Goal: Information Seeking & Learning: Check status

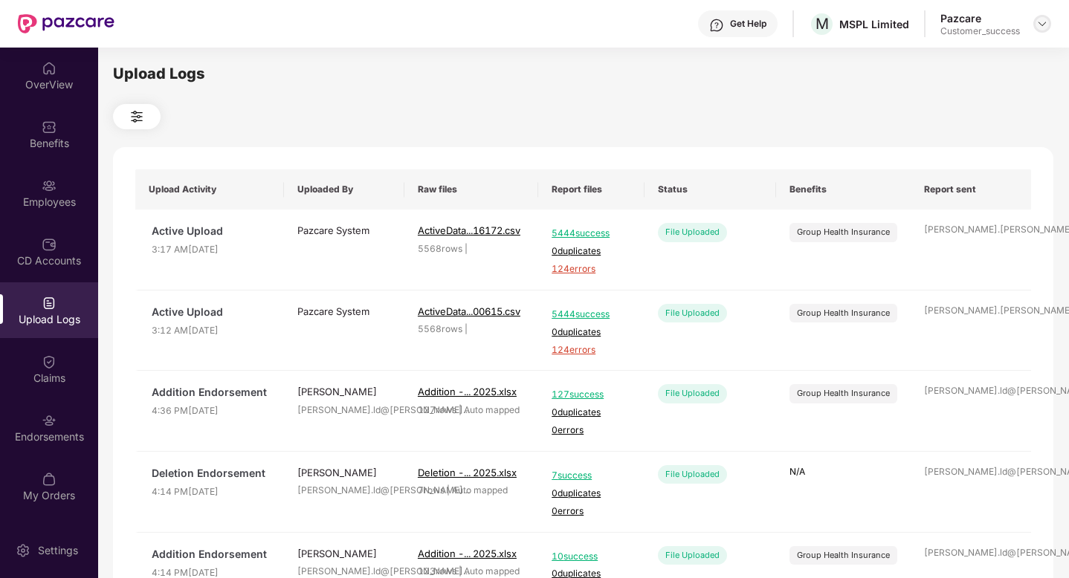
click at [1041, 31] on div at bounding box center [1042, 24] width 18 height 18
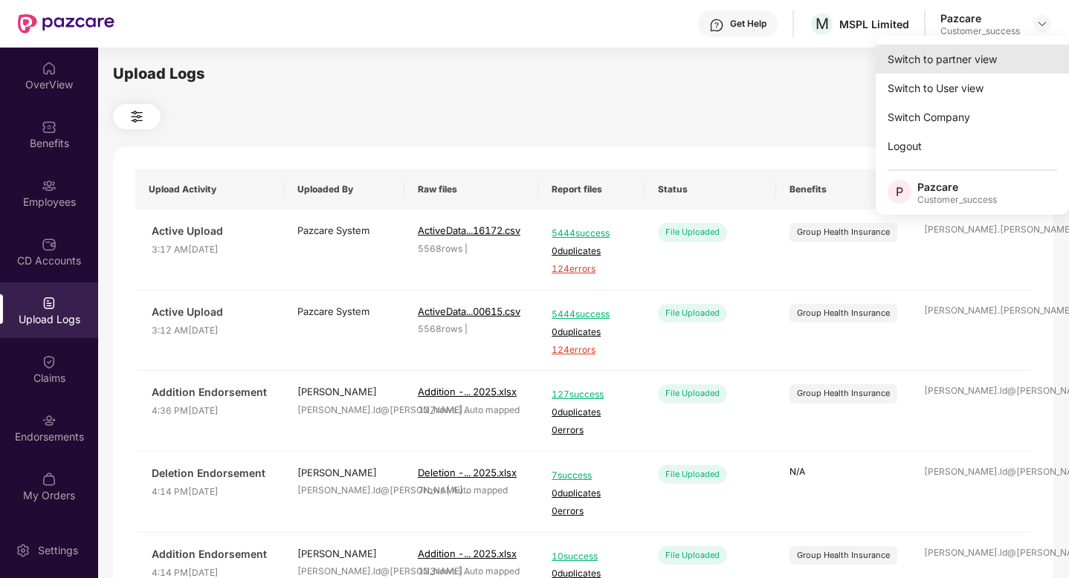
click at [1003, 51] on div "Switch to partner view" at bounding box center [972, 59] width 193 height 29
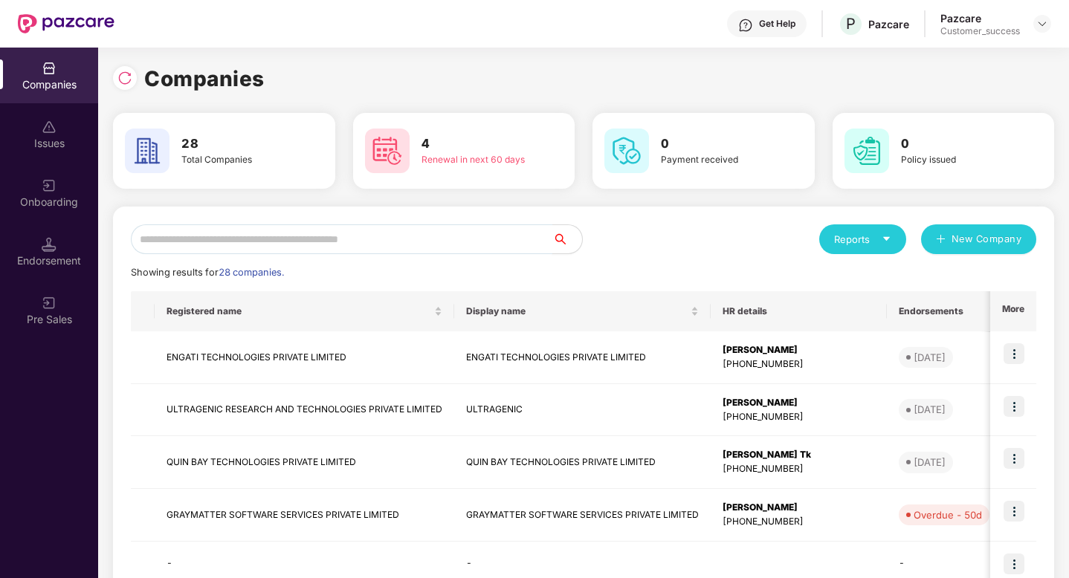
click at [317, 239] on input "text" at bounding box center [341, 239] width 421 height 30
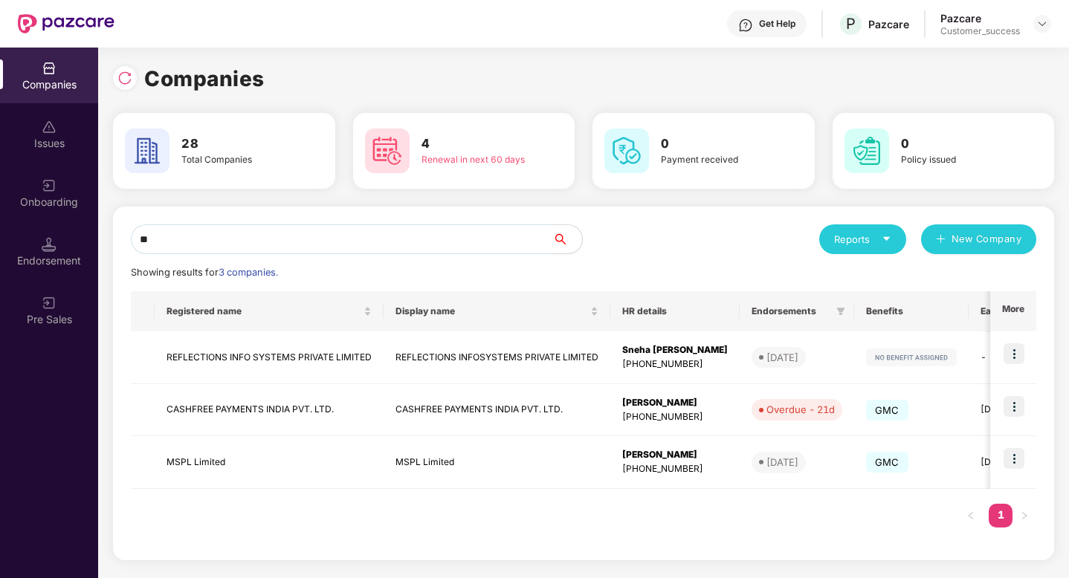
type input "*"
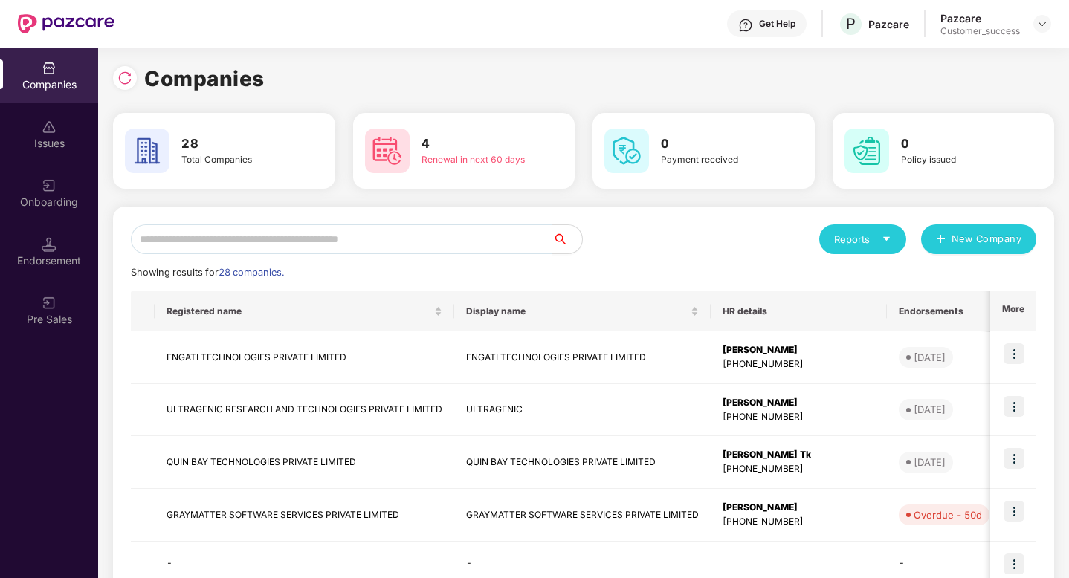
click at [321, 239] on input "text" at bounding box center [341, 239] width 421 height 30
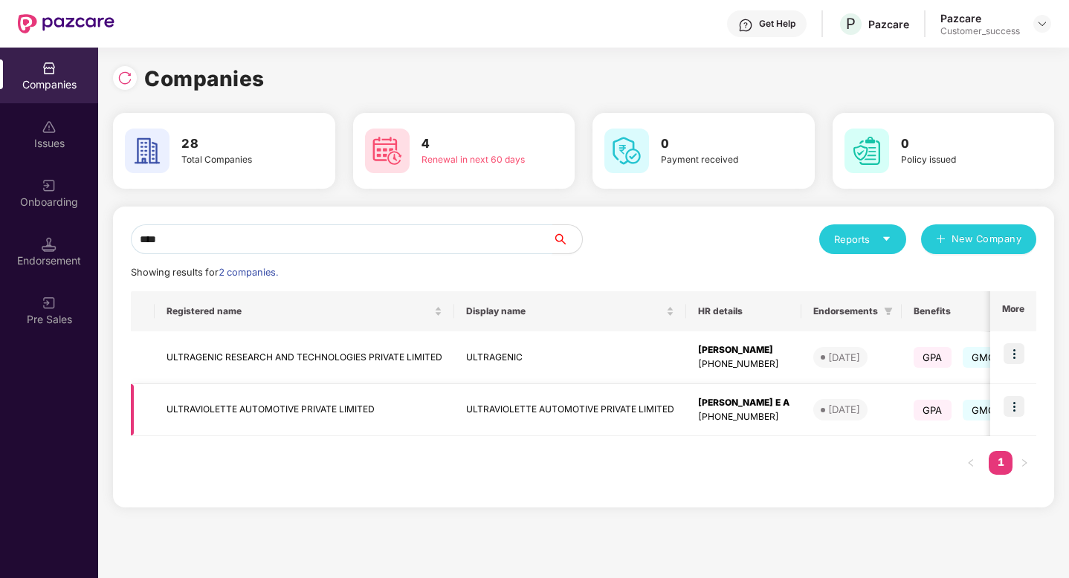
type input "****"
click at [1014, 410] on img at bounding box center [1014, 406] width 21 height 21
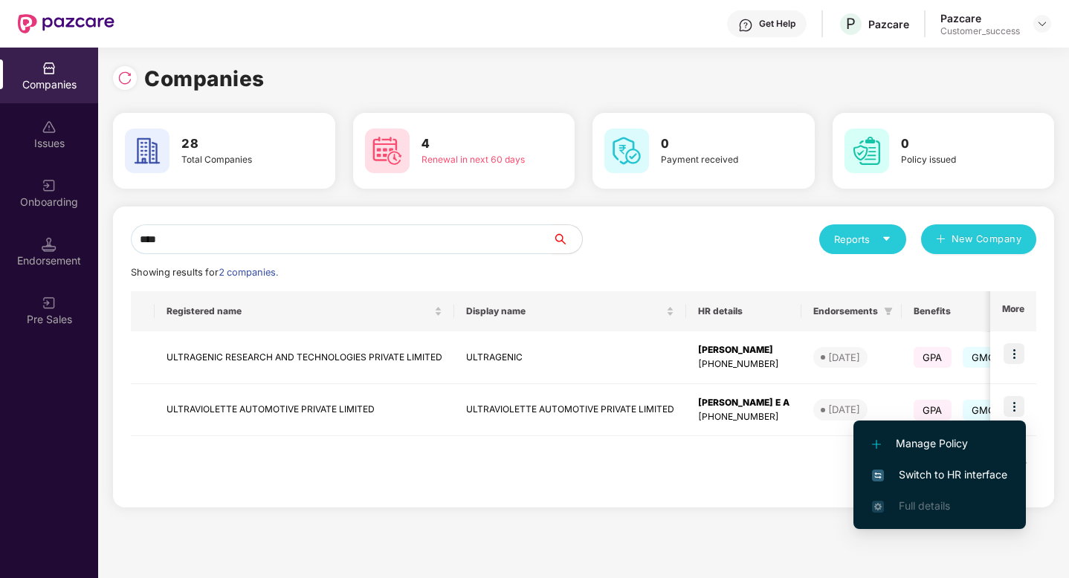
click at [964, 472] on span "Switch to HR interface" at bounding box center [939, 475] width 135 height 16
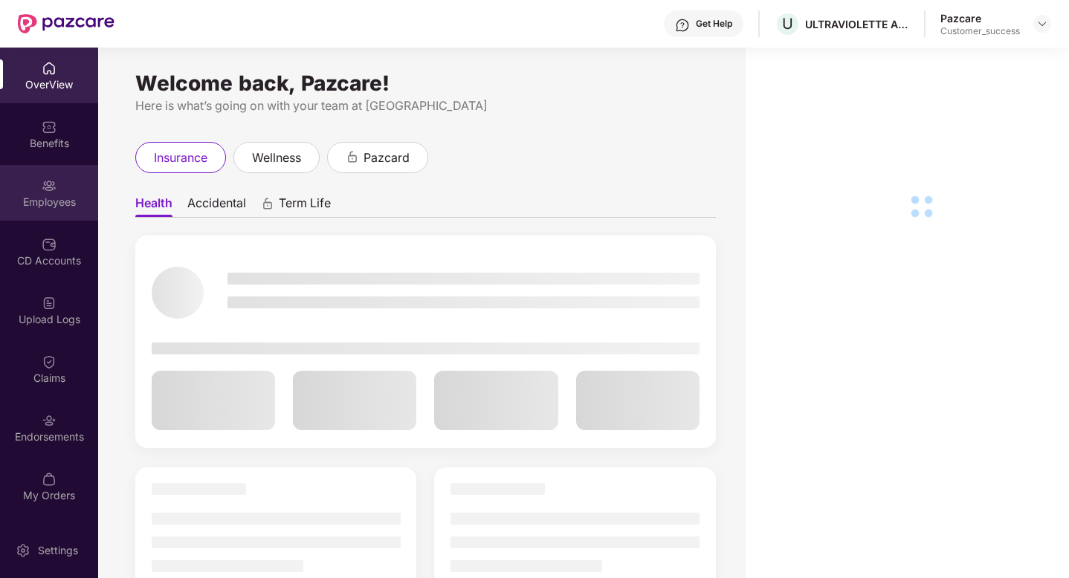
click at [56, 194] on div "Employees" at bounding box center [49, 193] width 98 height 56
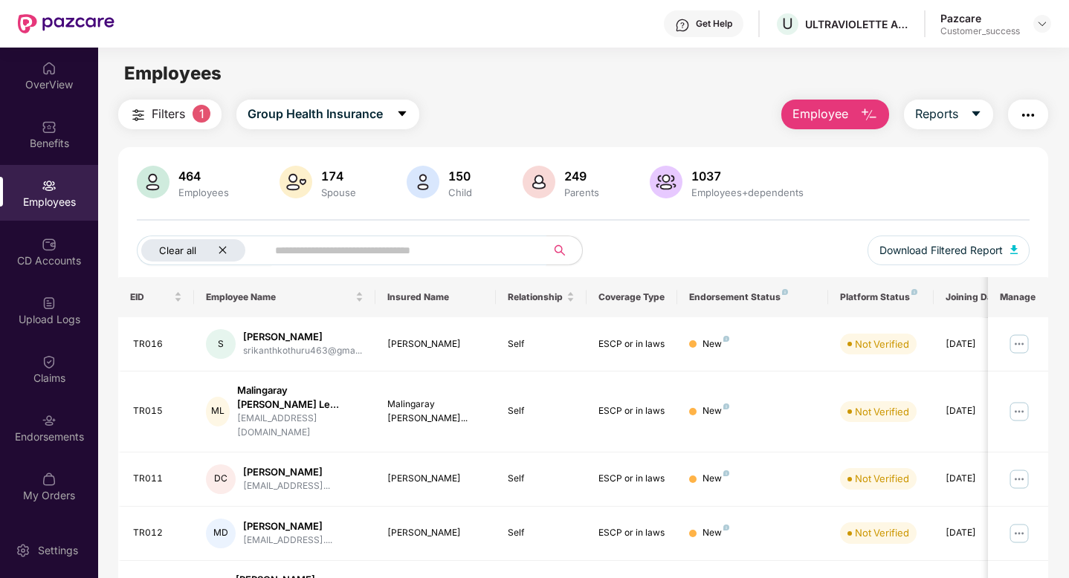
click at [222, 251] on icon "close" at bounding box center [223, 250] width 10 height 10
click at [253, 250] on input "text" at bounding box center [363, 250] width 267 height 22
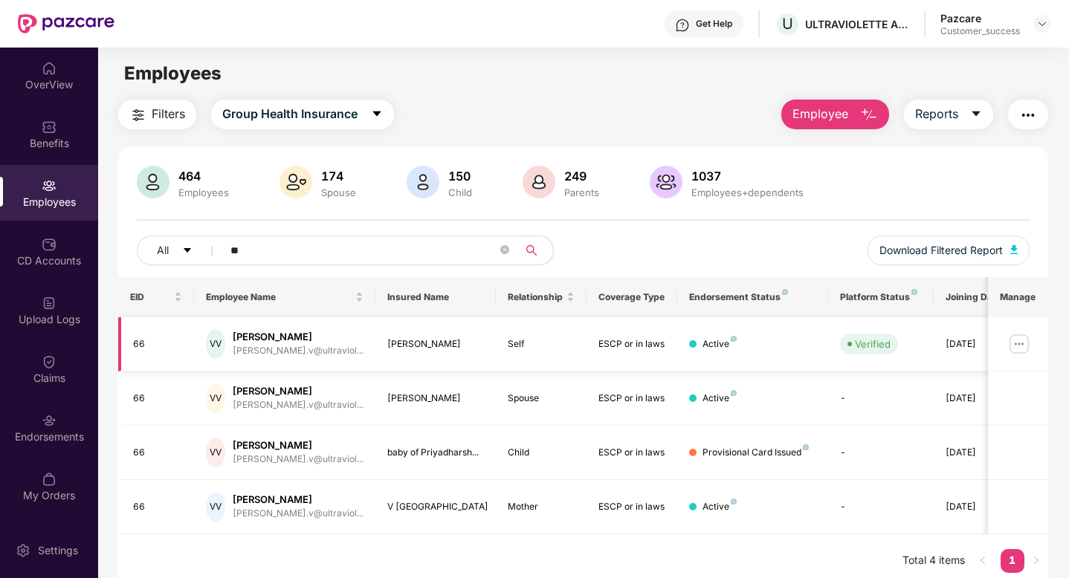
type input "**"
click at [1041, 29] on img at bounding box center [1042, 24] width 12 height 12
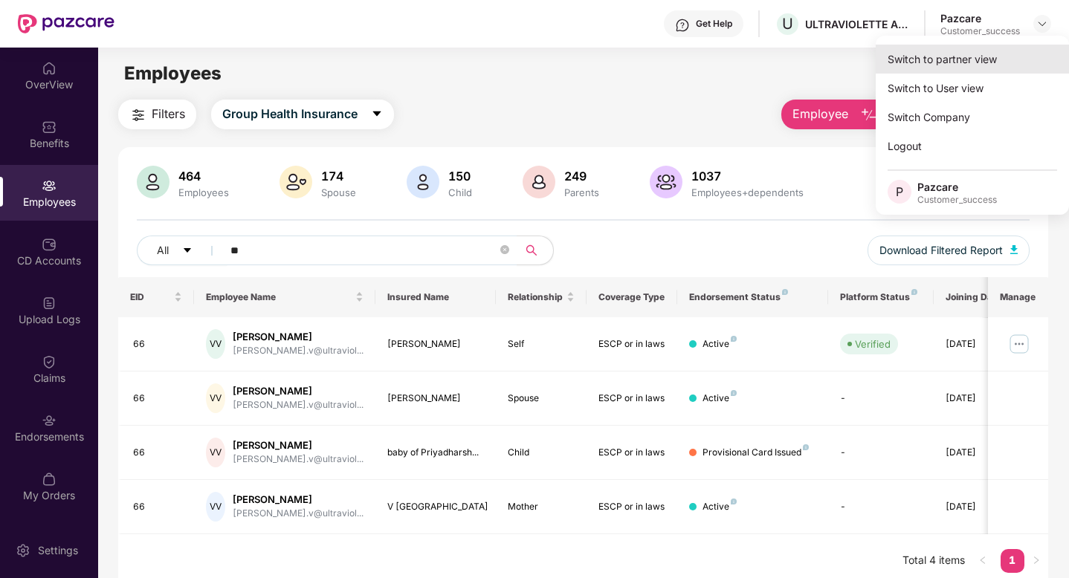
click at [1012, 56] on div "Switch to partner view" at bounding box center [972, 59] width 193 height 29
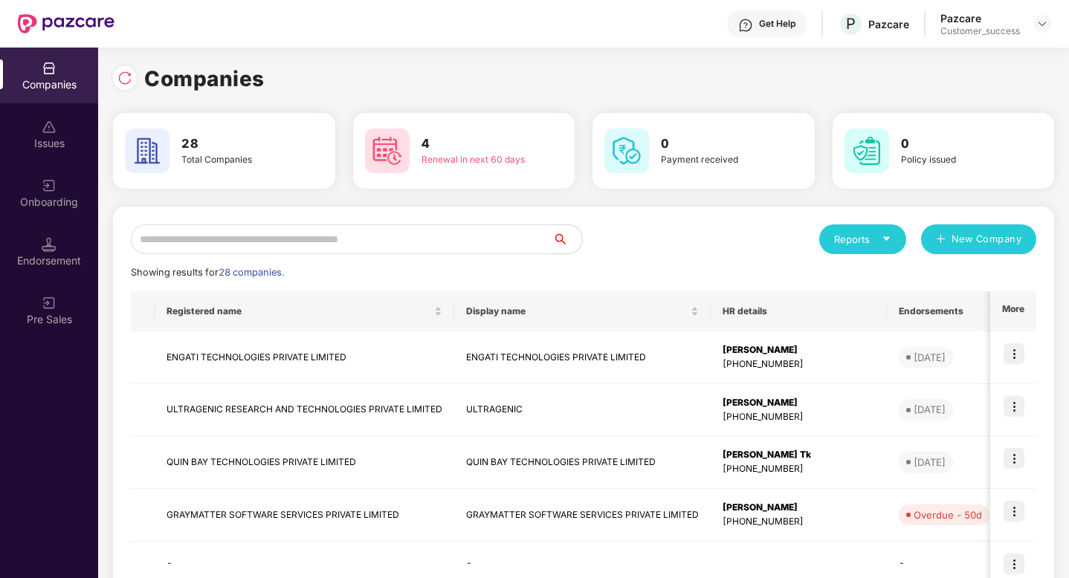
click at [443, 245] on input "text" at bounding box center [341, 239] width 421 height 30
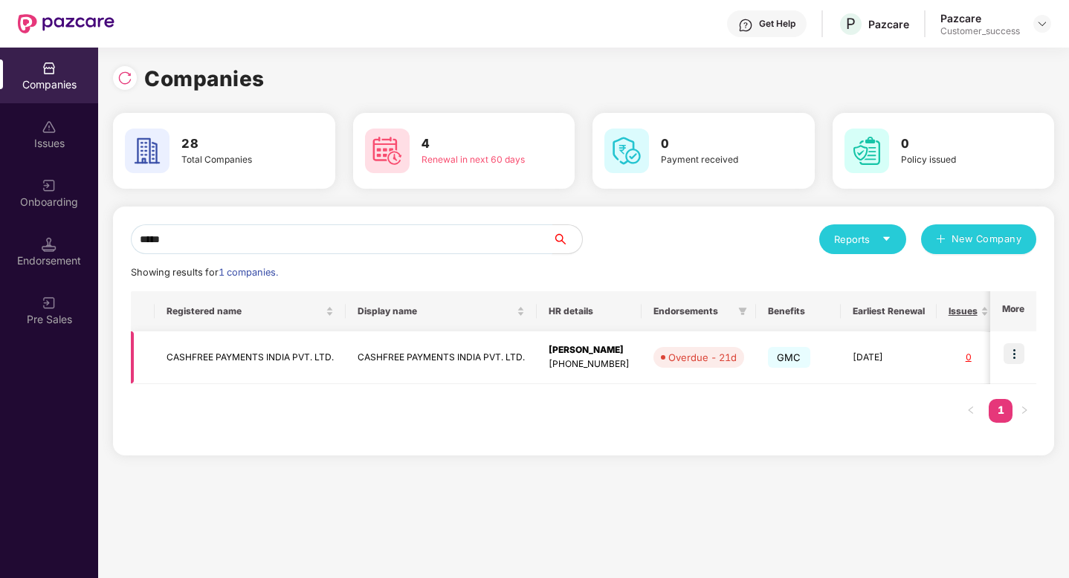
type input "*****"
click at [1010, 350] on img at bounding box center [1014, 353] width 21 height 21
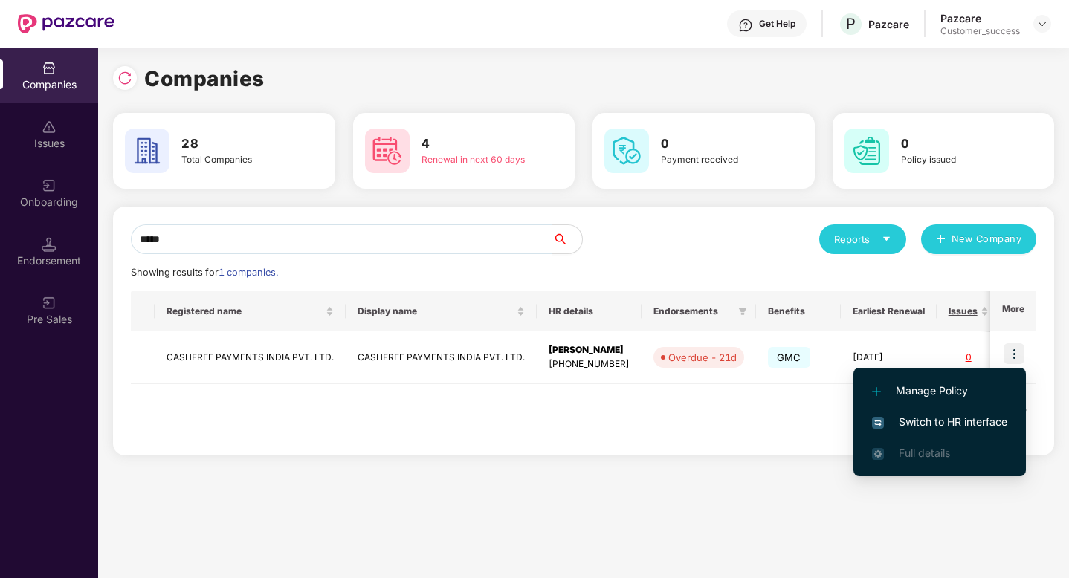
click at [963, 427] on span "Switch to HR interface" at bounding box center [939, 422] width 135 height 16
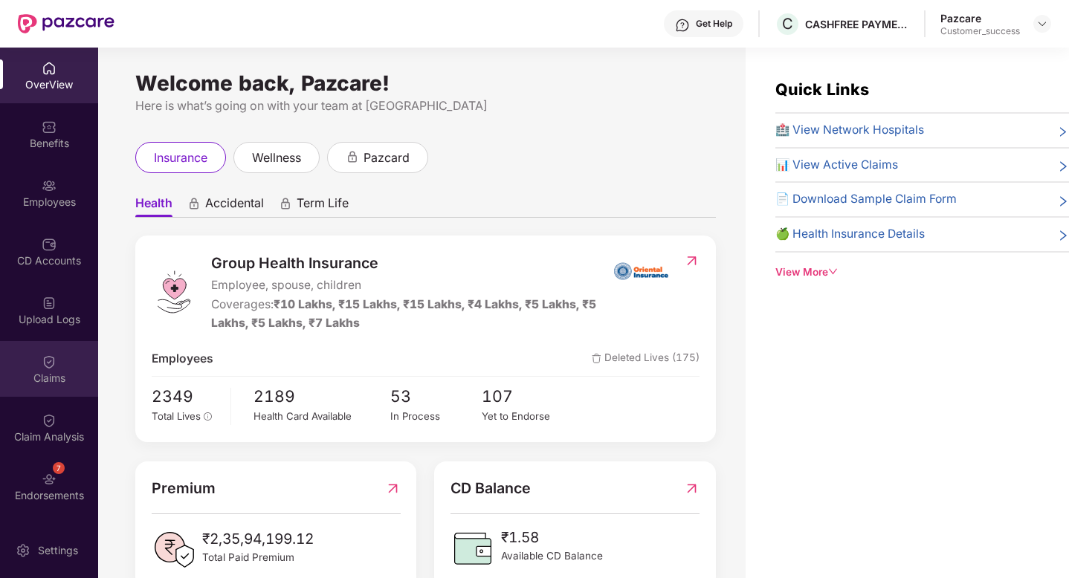
click at [27, 371] on div "Claims" at bounding box center [49, 378] width 98 height 15
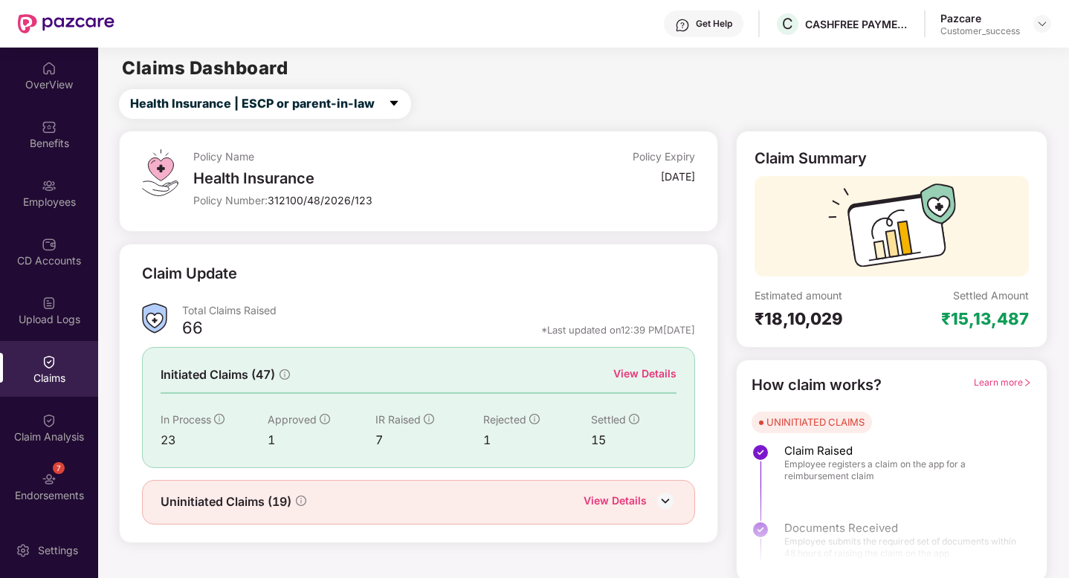
click at [631, 367] on div "View Details" at bounding box center [644, 374] width 63 height 16
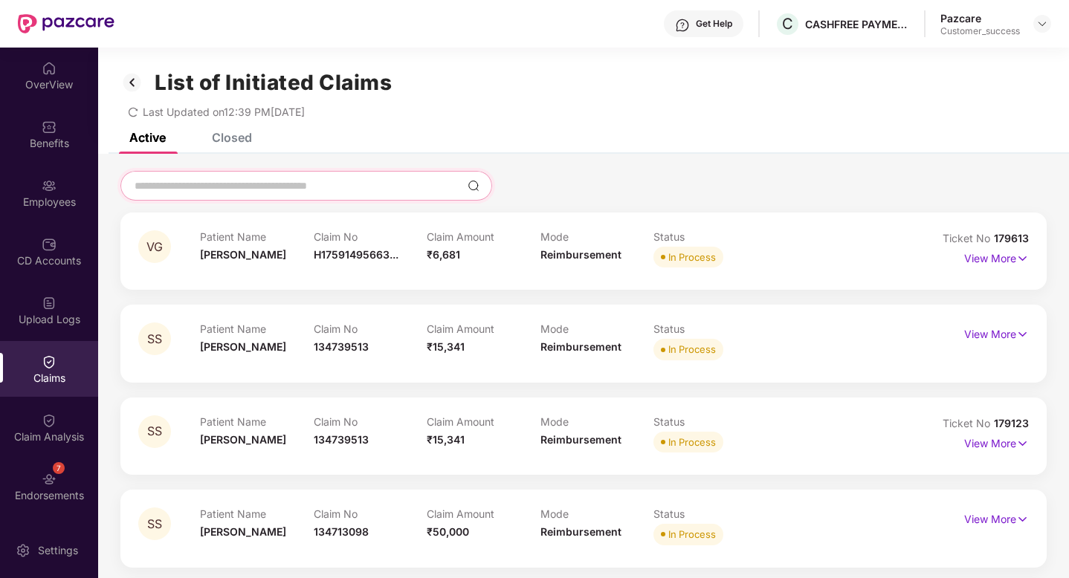
click at [243, 178] on input at bounding box center [297, 186] width 329 height 16
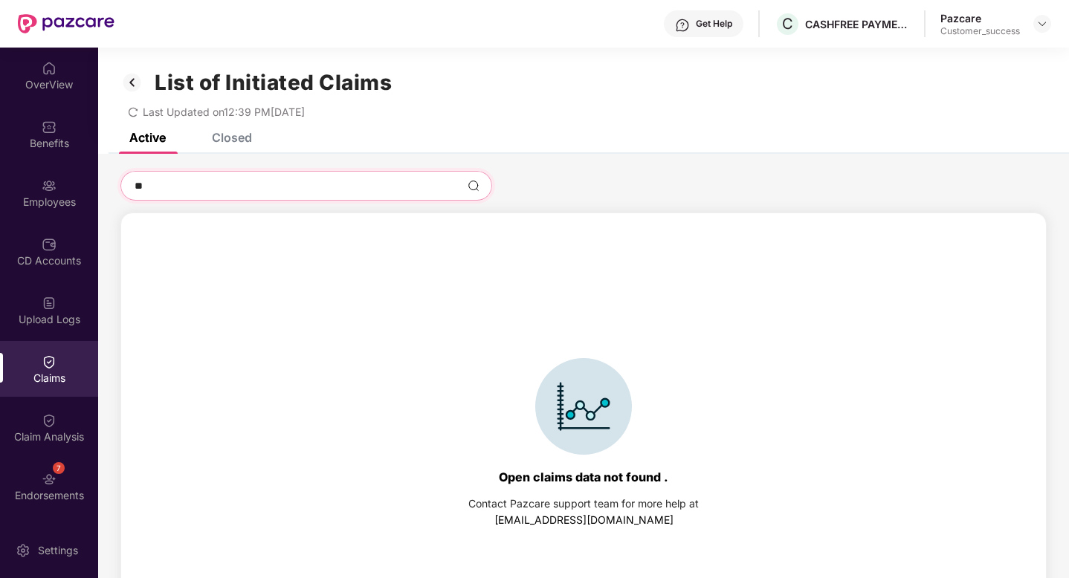
type input "*"
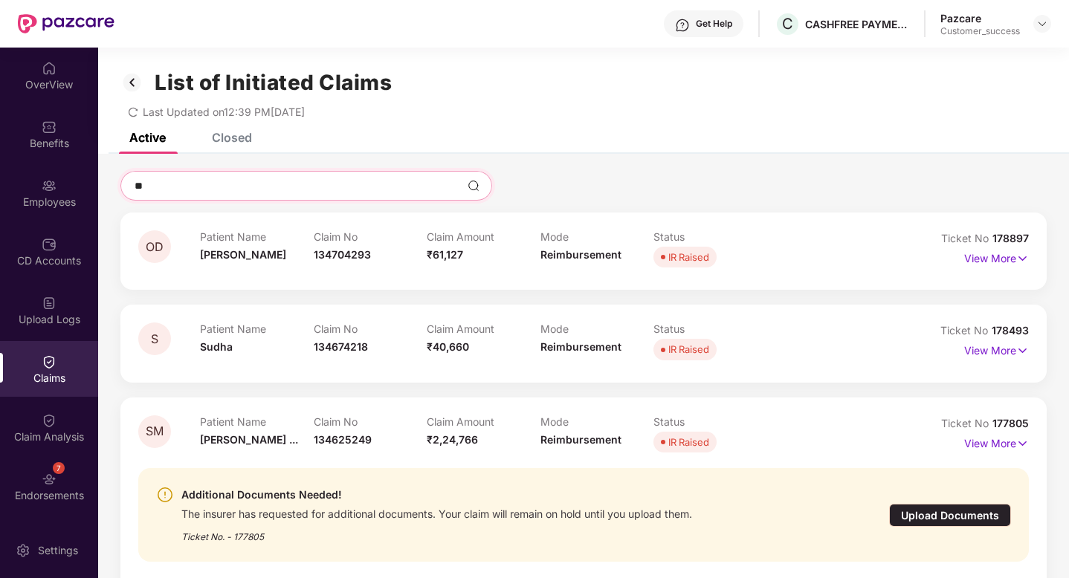
type input "*"
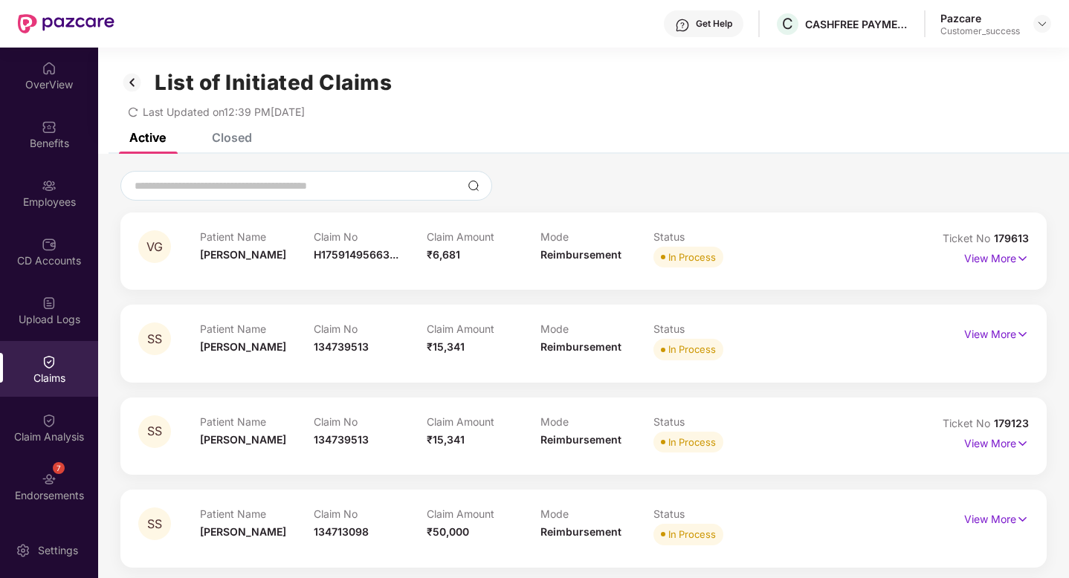
click at [227, 138] on div "Closed" at bounding box center [232, 137] width 40 height 15
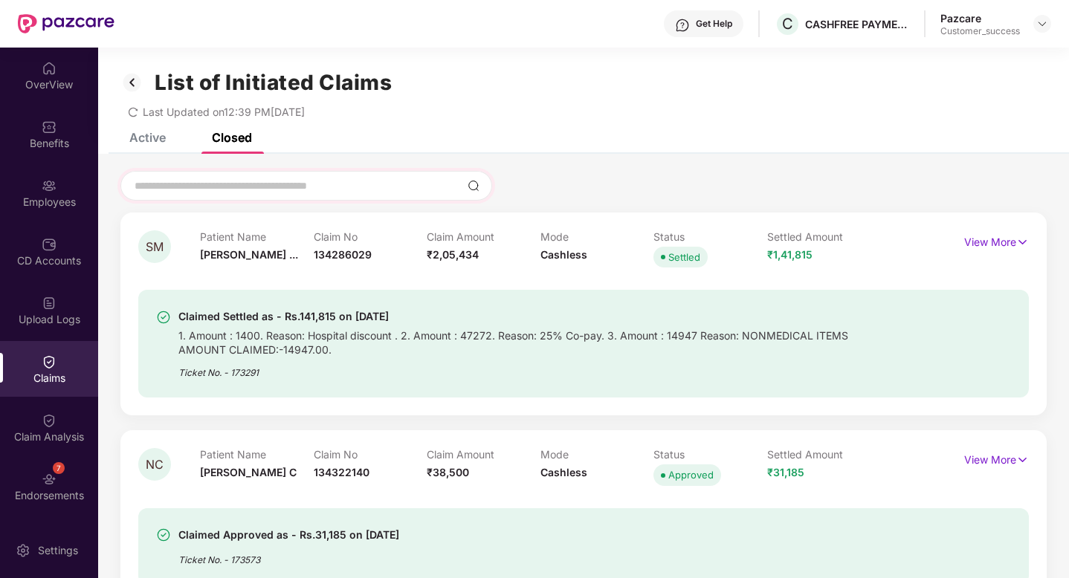
click at [246, 176] on div at bounding box center [306, 186] width 372 height 30
click at [258, 193] on input at bounding box center [297, 186] width 329 height 16
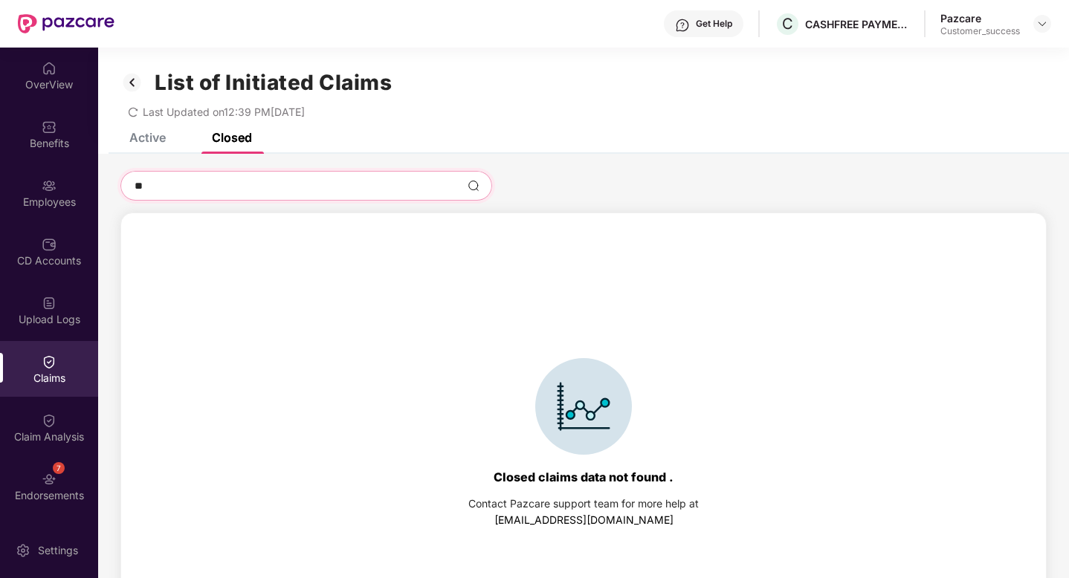
type input "*"
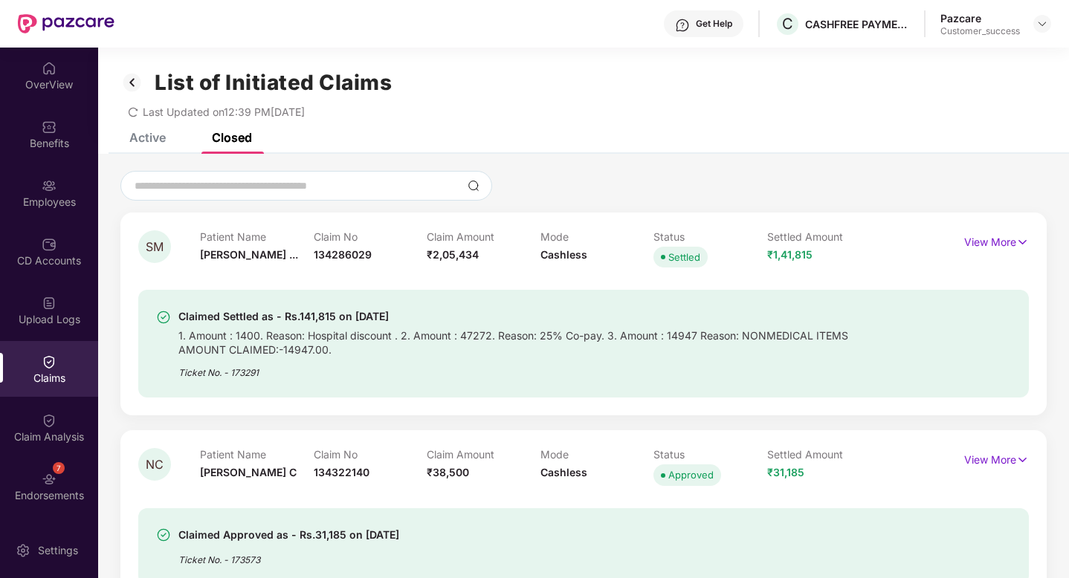
click at [162, 141] on div "Active" at bounding box center [147, 137] width 36 height 15
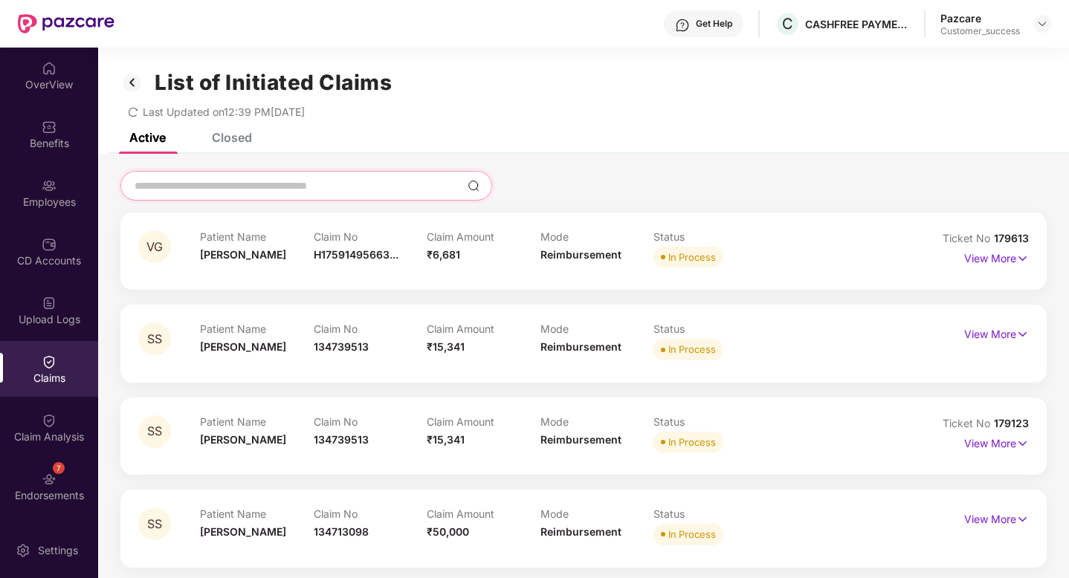
click at [218, 190] on input at bounding box center [297, 186] width 329 height 16
paste input "******"
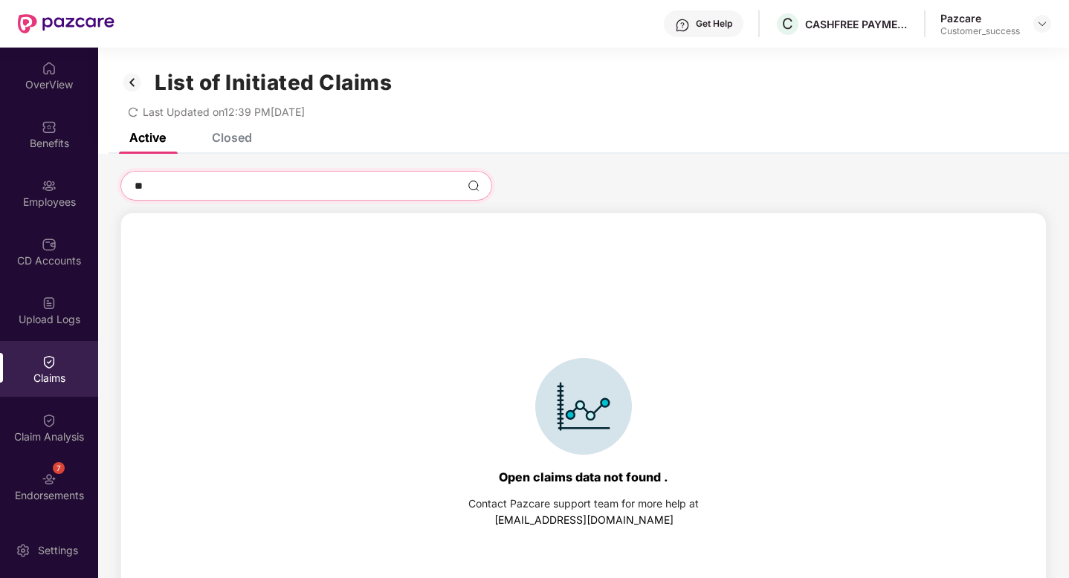
type input "*"
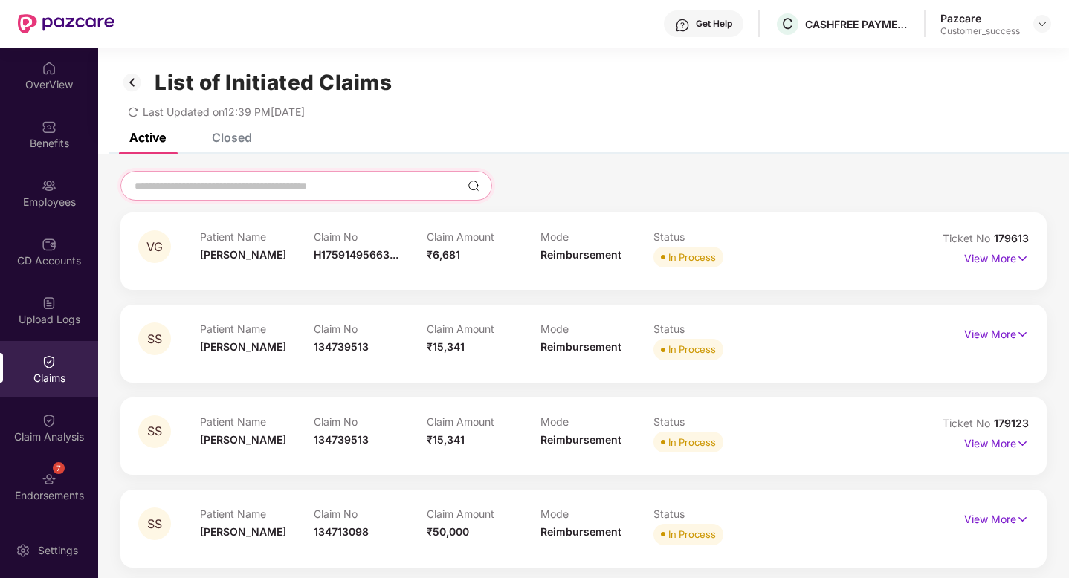
paste input "*********"
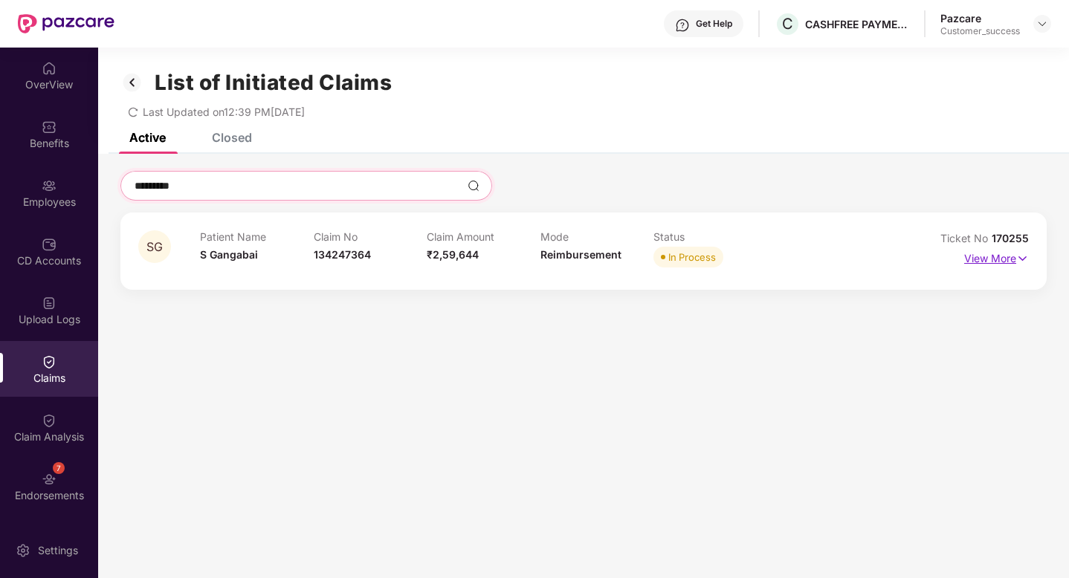
type input "*********"
click at [966, 254] on p "View More" at bounding box center [996, 257] width 65 height 20
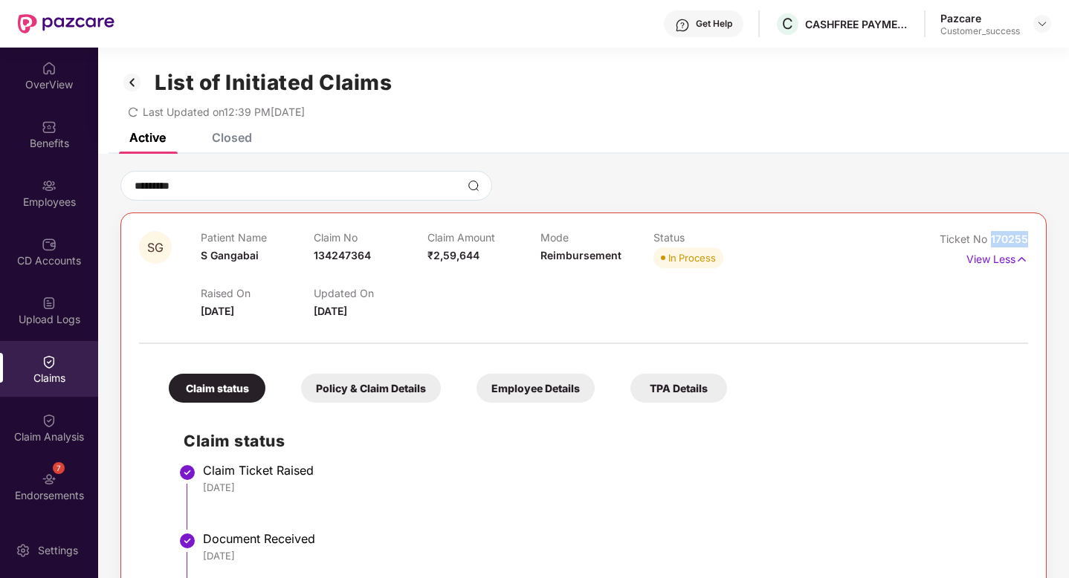
drag, startPoint x: 989, startPoint y: 240, endPoint x: 1046, endPoint y: 240, distance: 56.5
copy span "170255"
click at [46, 206] on div "Employees" at bounding box center [49, 202] width 98 height 15
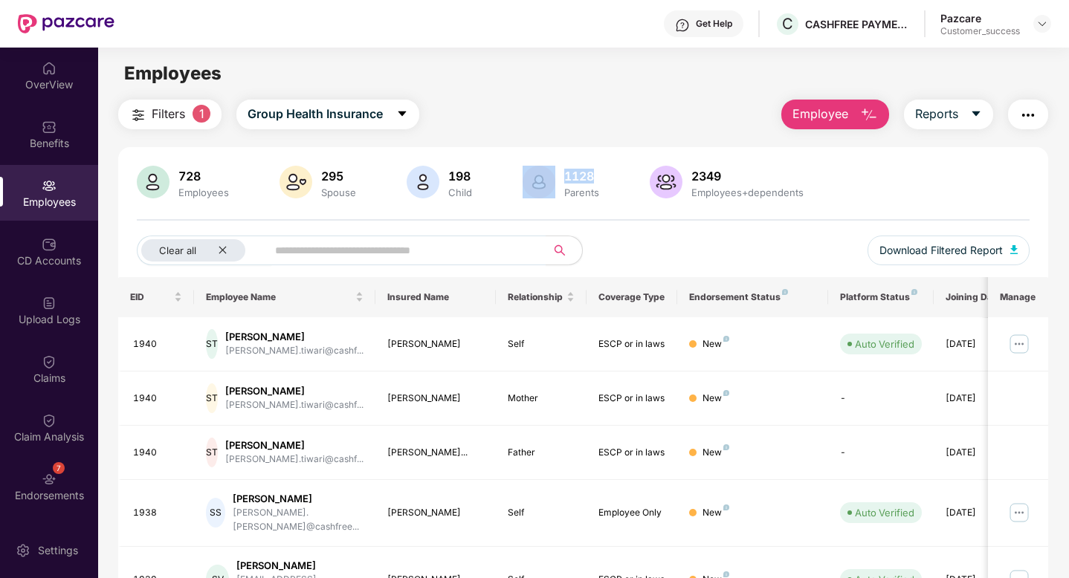
drag, startPoint x: 535, startPoint y: 163, endPoint x: 628, endPoint y: 172, distance: 93.3
click at [628, 172] on div "728 Employees 295 Spouse 198 Child 1128 Parents 2349 Employees+dependents Clear…" at bounding box center [583, 573] width 930 height 853
drag, startPoint x: 690, startPoint y: 176, endPoint x: 734, endPoint y: 176, distance: 44.6
click at [732, 176] on div "2349" at bounding box center [747, 176] width 118 height 15
click at [178, 172] on div "728" at bounding box center [203, 176] width 56 height 15
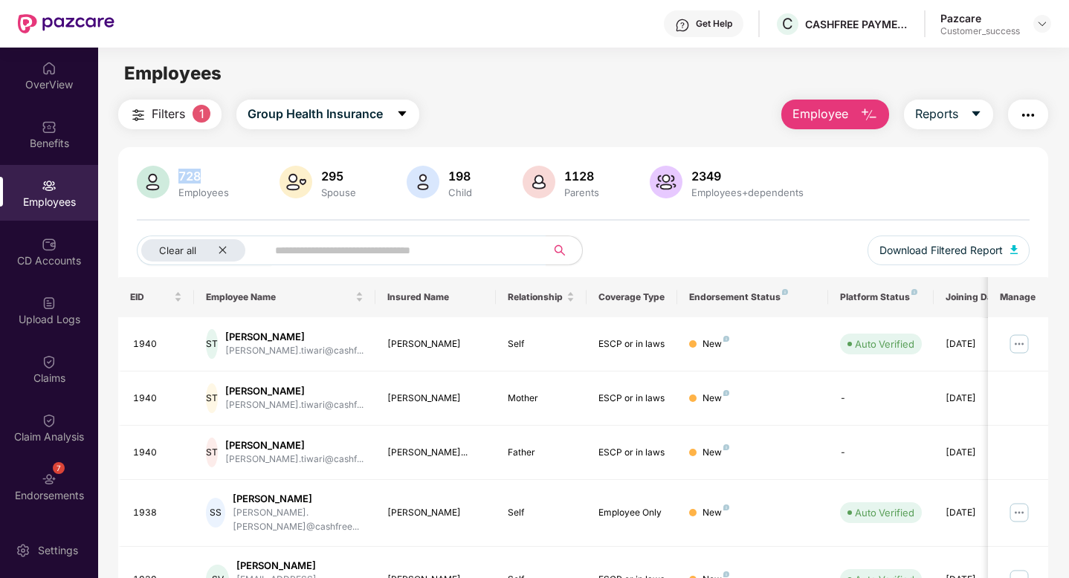
drag, startPoint x: 178, startPoint y: 172, endPoint x: 219, endPoint y: 172, distance: 40.9
click at [195, 172] on div "728" at bounding box center [203, 176] width 56 height 15
